Goal: Task Accomplishment & Management: Manage account settings

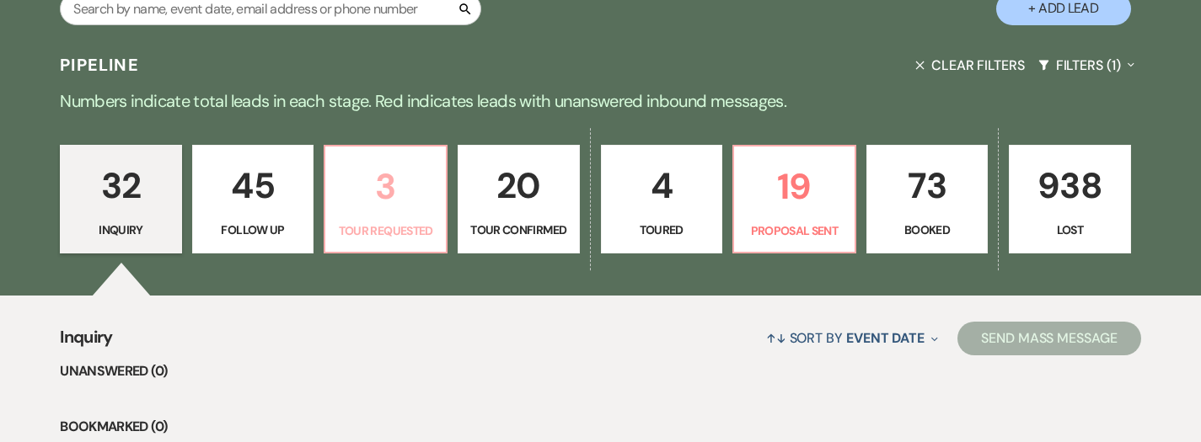
click at [409, 176] on p "3" at bounding box center [385, 186] width 100 height 56
select select "2"
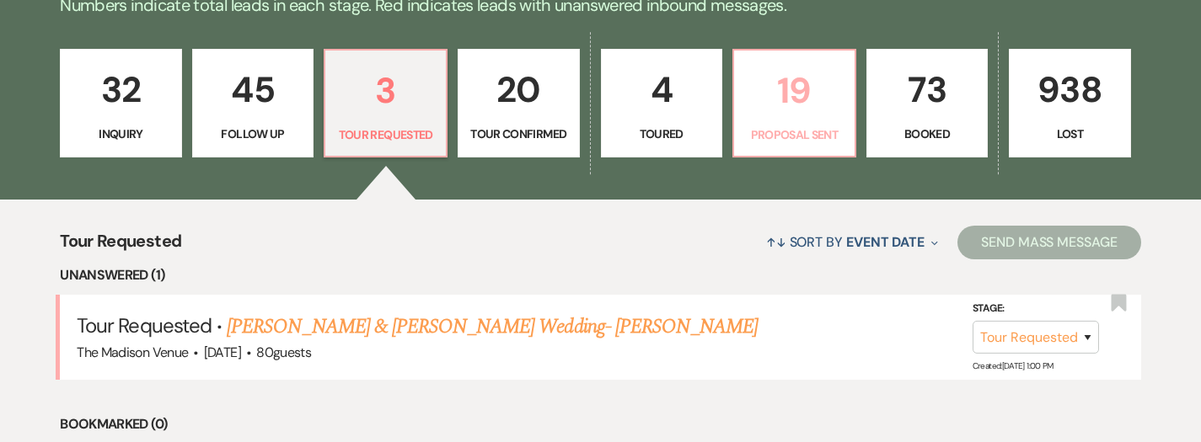
click at [817, 94] on p "19" at bounding box center [794, 90] width 100 height 56
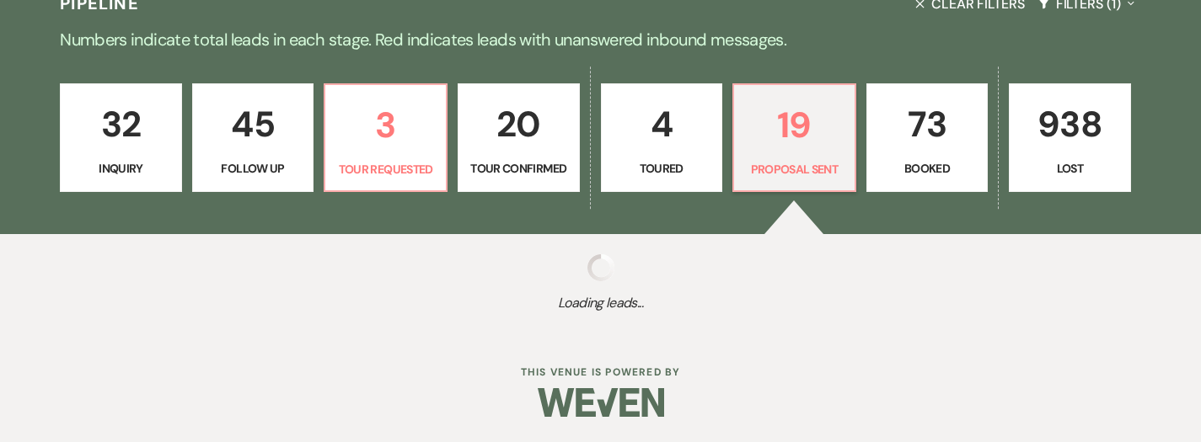
scroll to position [449, 0]
select select "6"
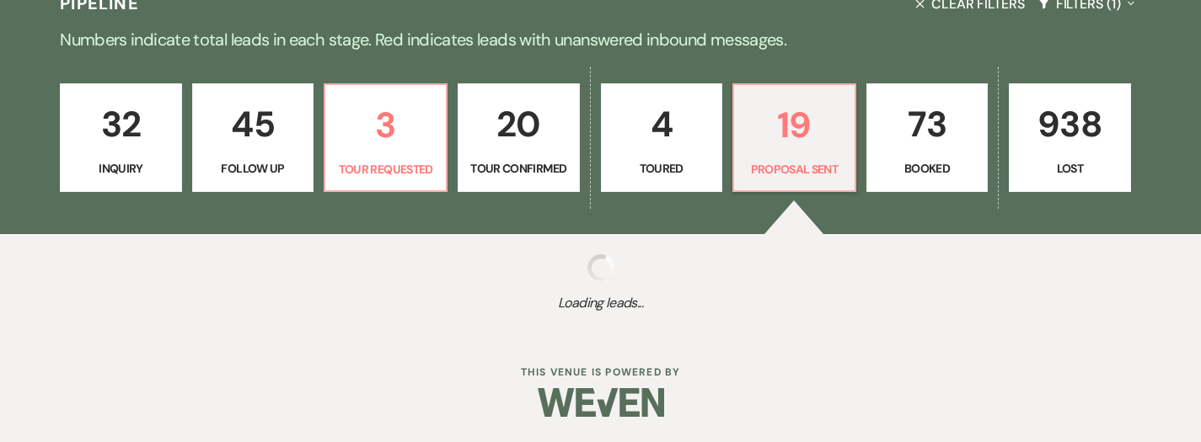
select select "6"
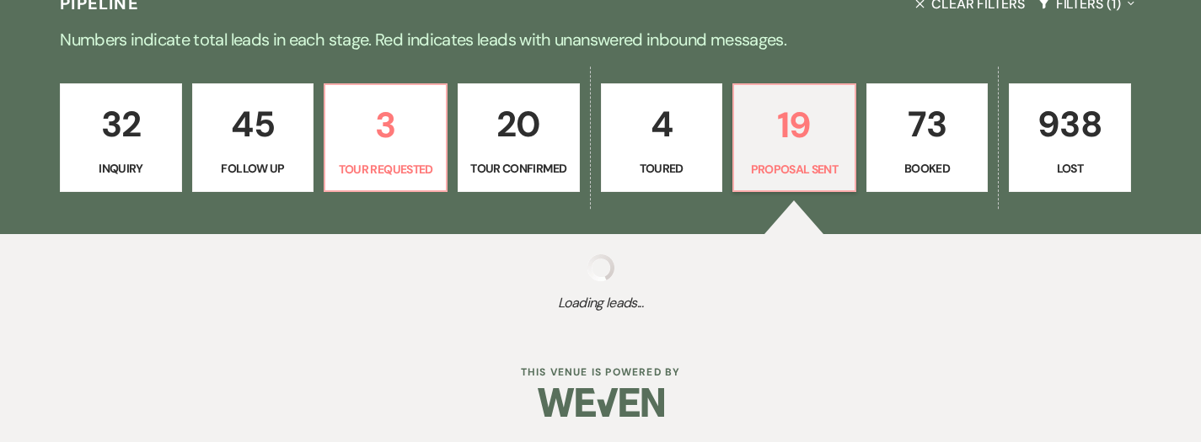
select select "6"
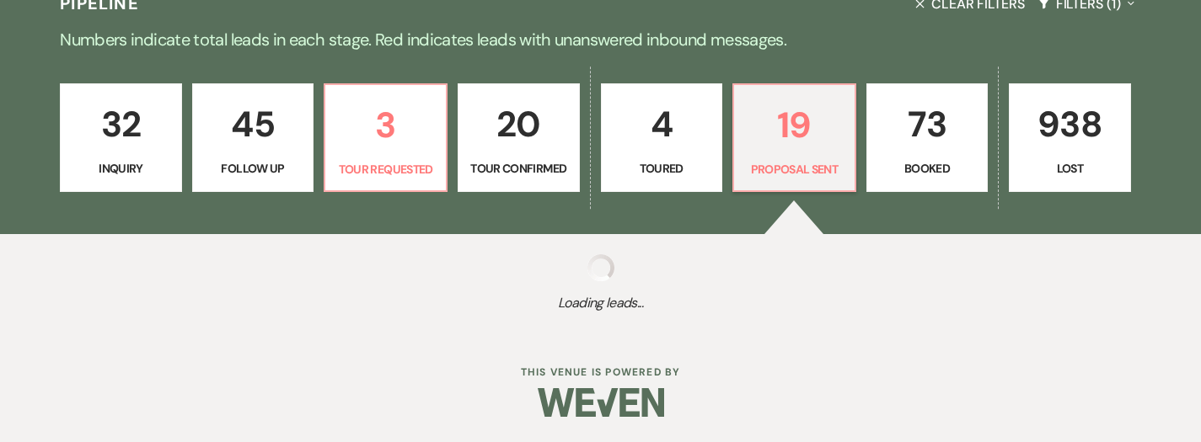
select select "6"
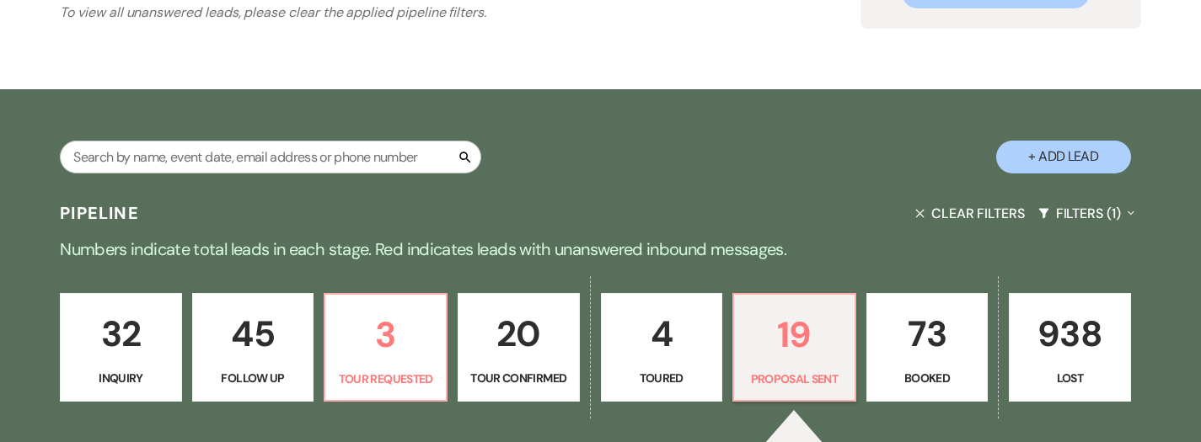
scroll to position [0, 0]
